Goal: Navigation & Orientation: Understand site structure

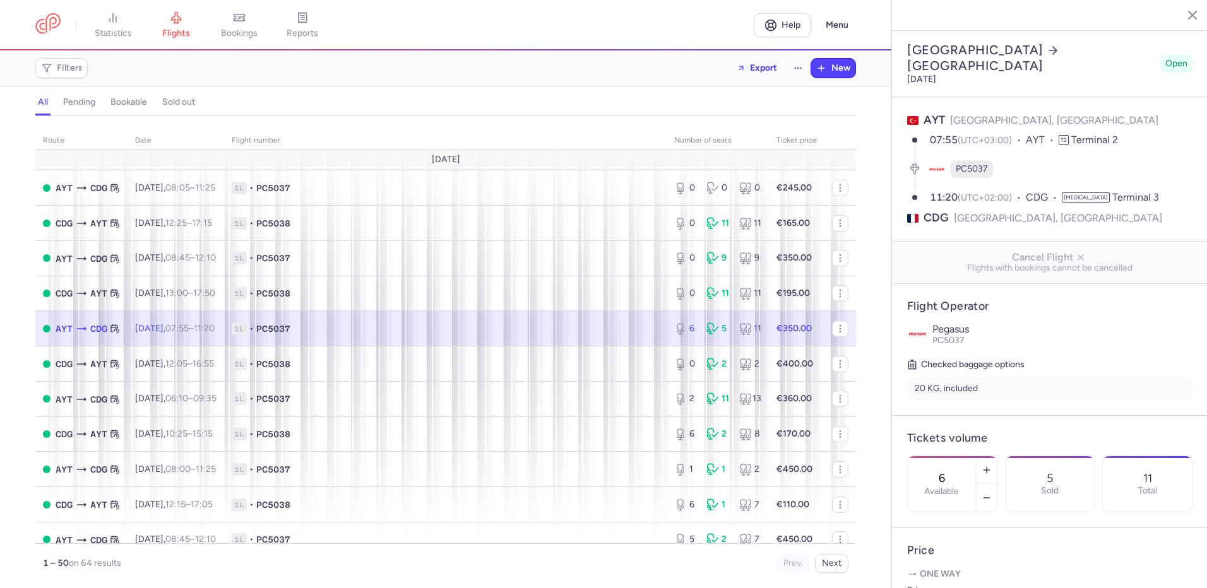
select select "hours"
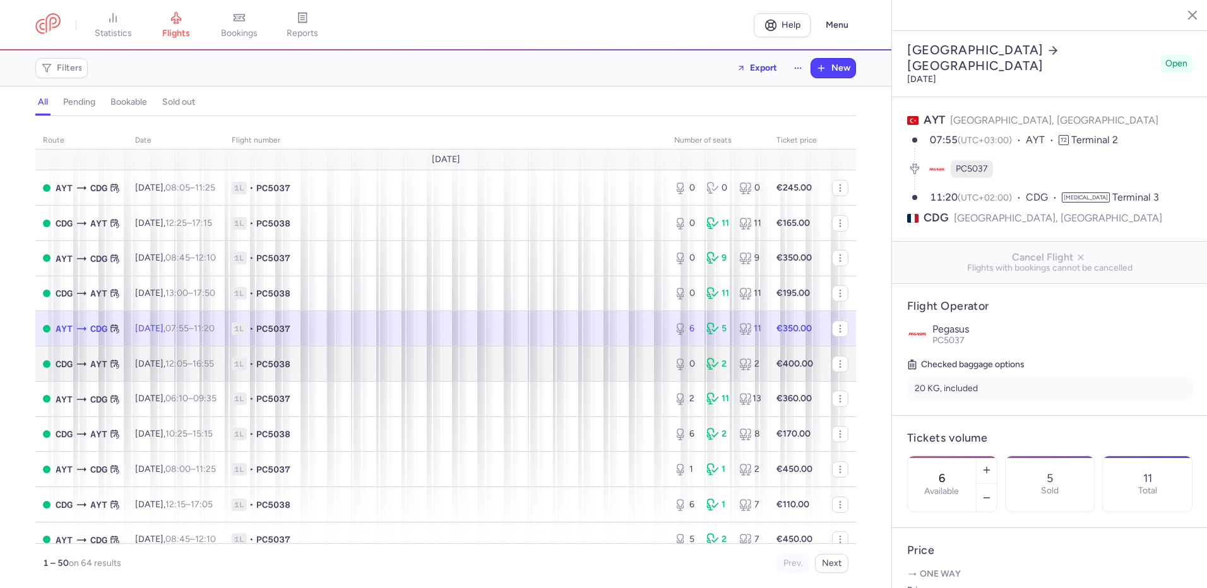
drag, startPoint x: 1187, startPoint y: 13, endPoint x: 511, endPoint y: 359, distance: 759.2
click at [1187, 13] on icon "button" at bounding box center [1183, 14] width 13 height 13
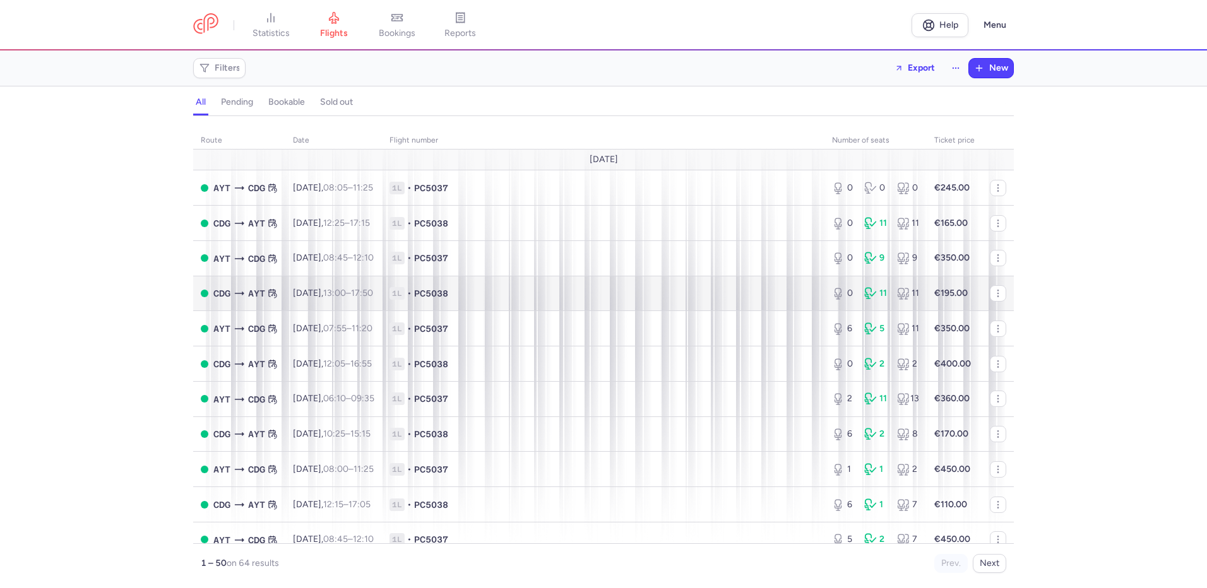
scroll to position [105, 0]
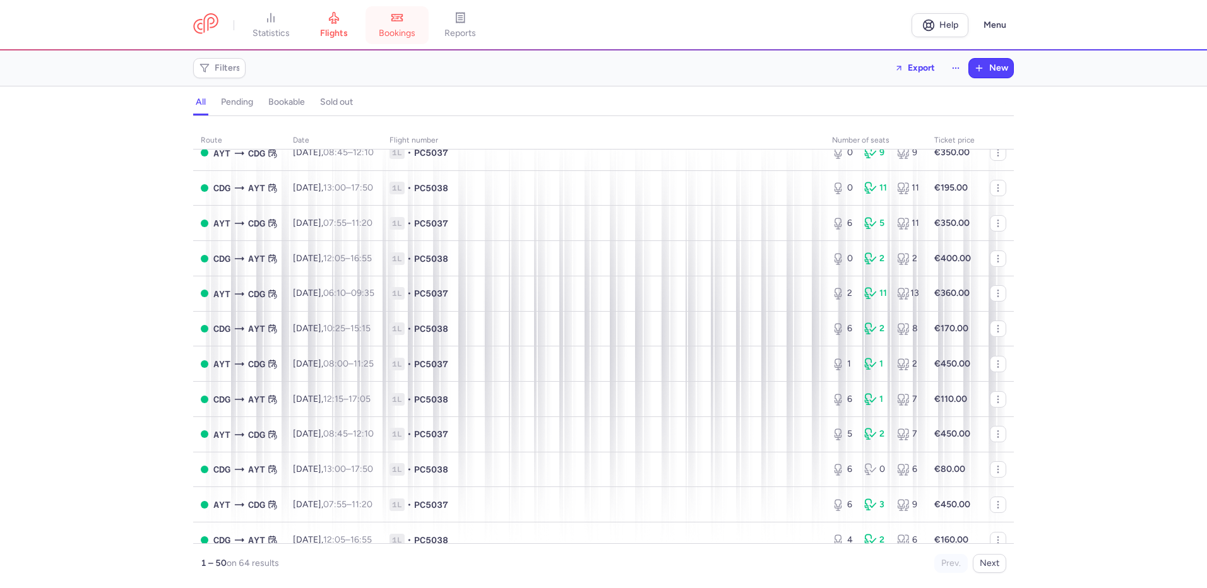
click at [398, 21] on icon at bounding box center [397, 18] width 11 height 6
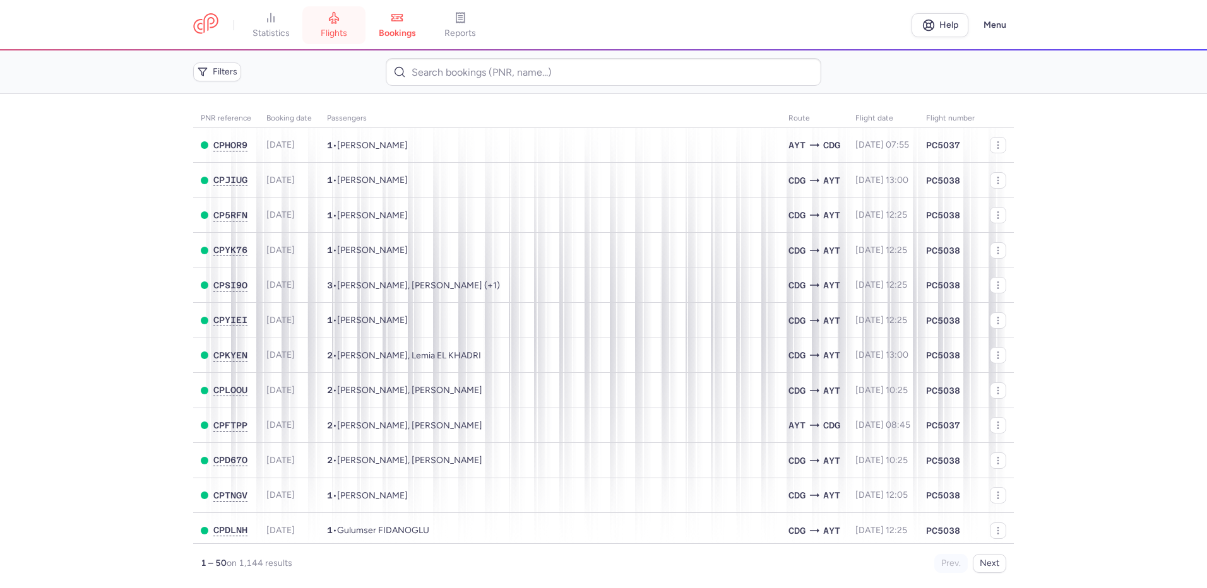
click at [342, 24] on link "flights" at bounding box center [333, 25] width 63 height 28
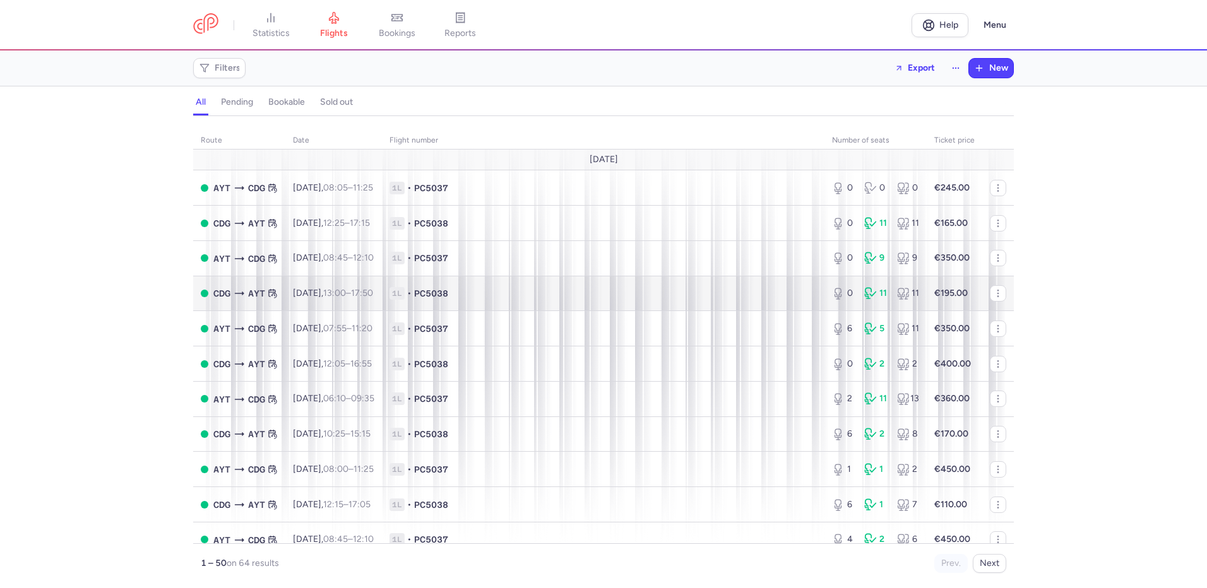
drag, startPoint x: 472, startPoint y: 22, endPoint x: 663, endPoint y: 285, distance: 324.5
click at [472, 22] on link "reports" at bounding box center [460, 25] width 63 height 28
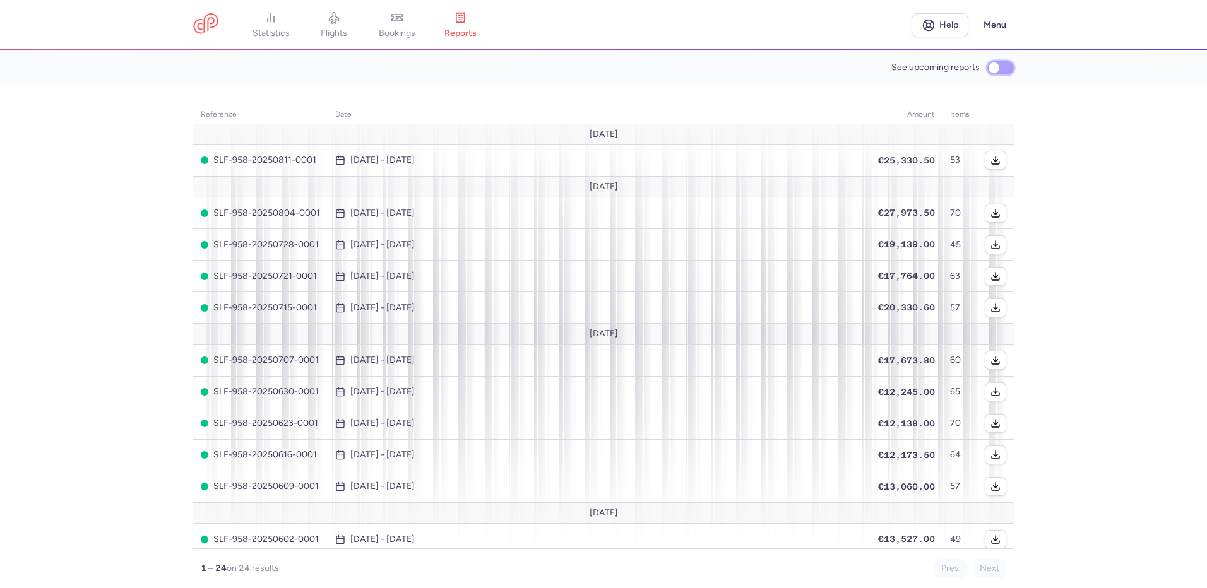
click at [998, 66] on input "See upcoming reports" at bounding box center [1000, 67] width 27 height 13
checkbox input "true"
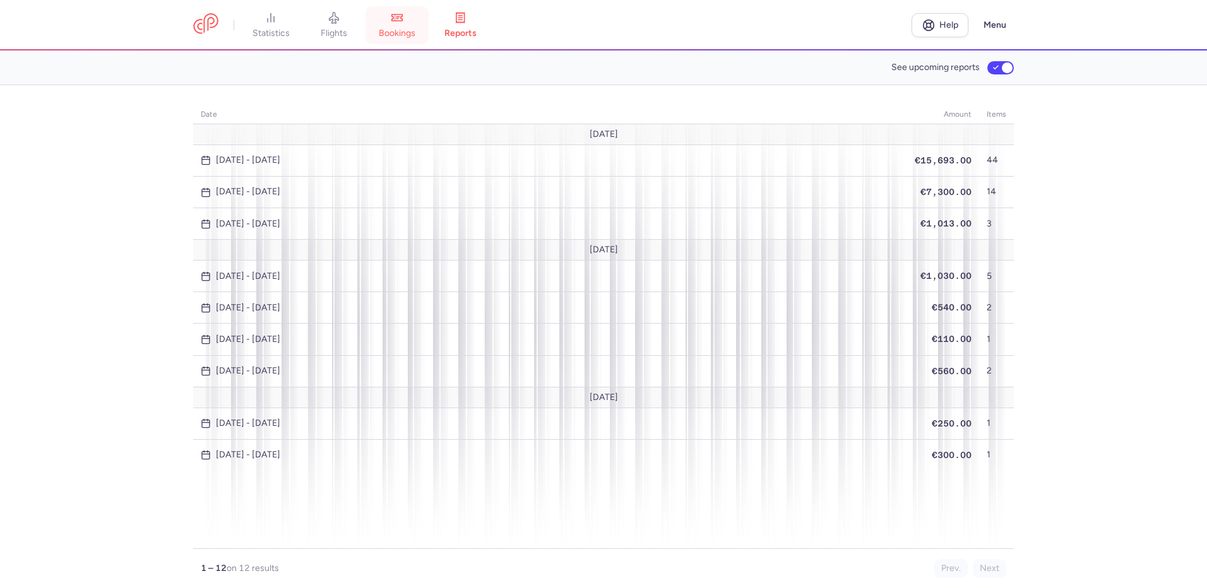
click at [400, 27] on link "bookings" at bounding box center [397, 25] width 63 height 28
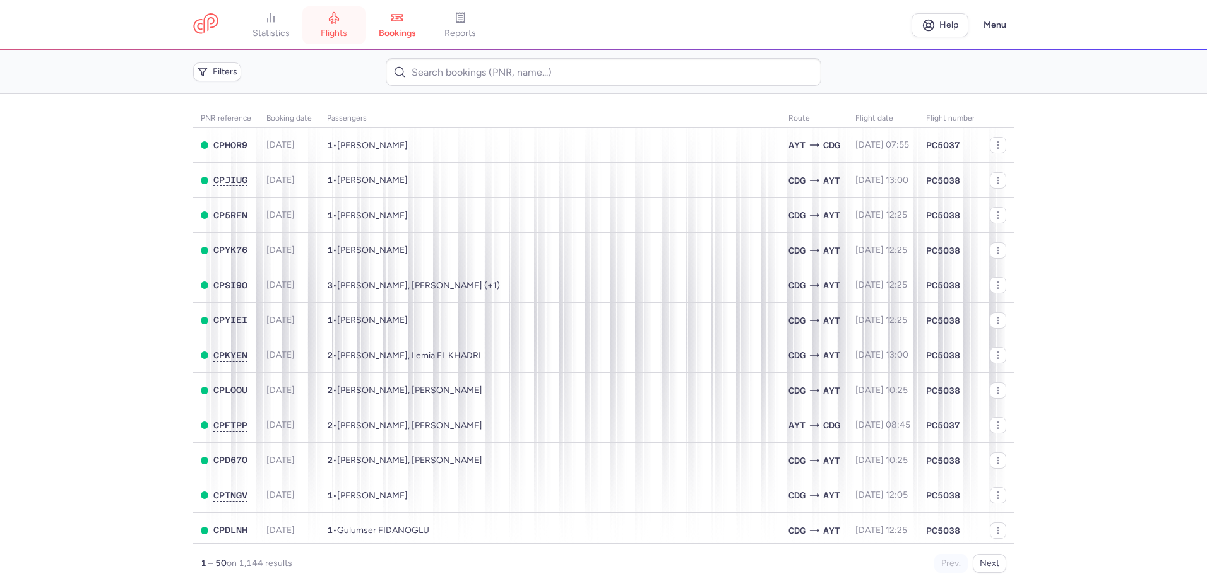
click at [328, 22] on link "flights" at bounding box center [333, 25] width 63 height 28
